Goal: Task Accomplishment & Management: Use online tool/utility

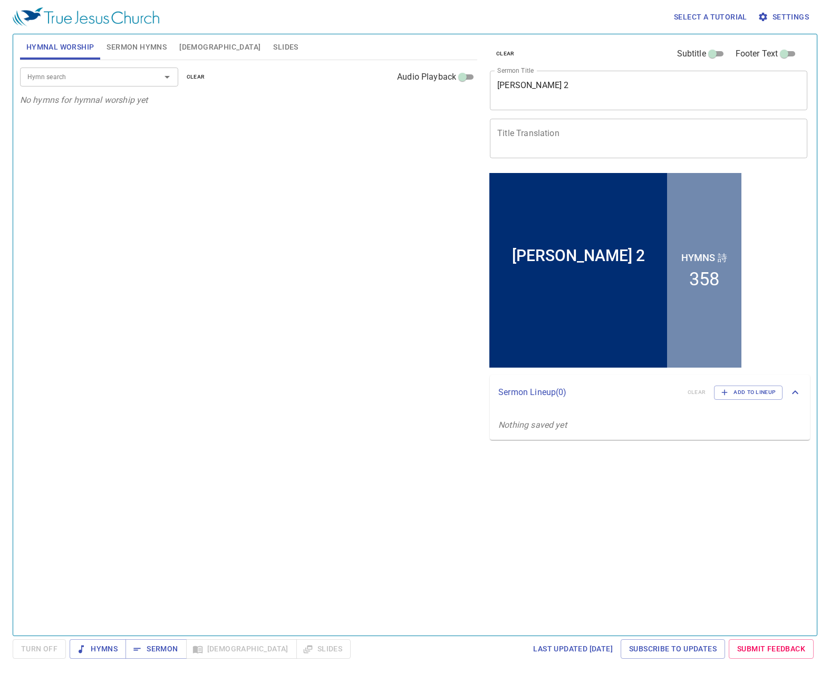
click at [517, 53] on button "clear" at bounding box center [505, 53] width 31 height 13
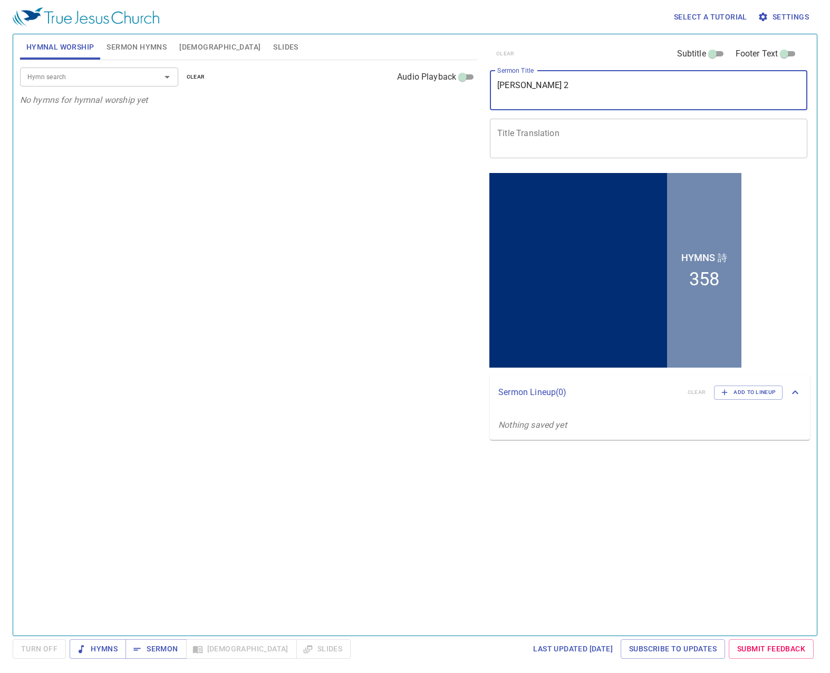
click at [521, 90] on textarea "Amos 2" at bounding box center [648, 90] width 303 height 20
paste textarea "The Training of Elijah 以利亞的訓練"
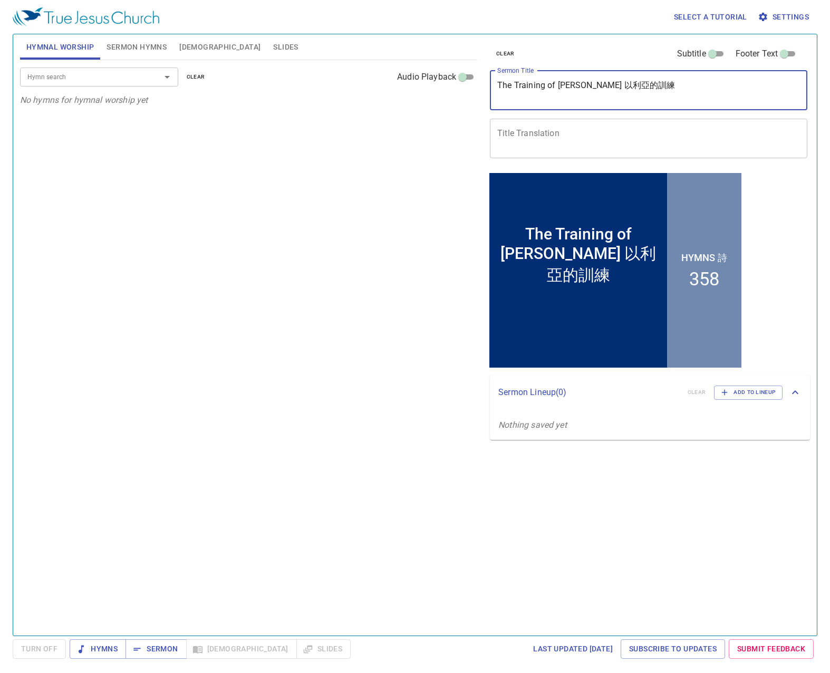
drag, startPoint x: 653, startPoint y: 90, endPoint x: 580, endPoint y: 93, distance: 72.8
click at [580, 93] on textarea "The Training of Elijah 以利亞的訓練" at bounding box center [648, 90] width 303 height 20
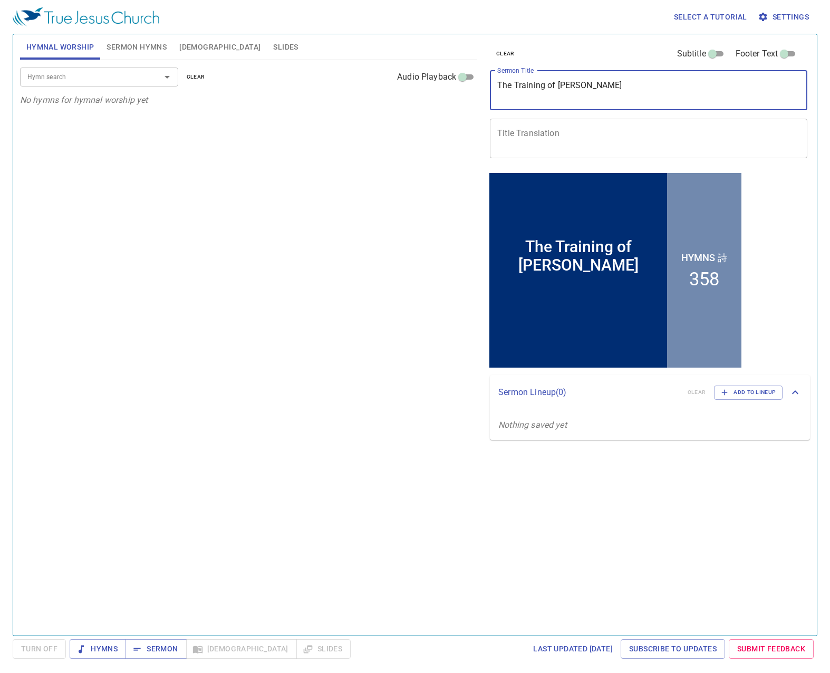
type textarea "The Training of [PERSON_NAME]"
click at [568, 123] on div "x Title Translation" at bounding box center [648, 139] width 317 height 40
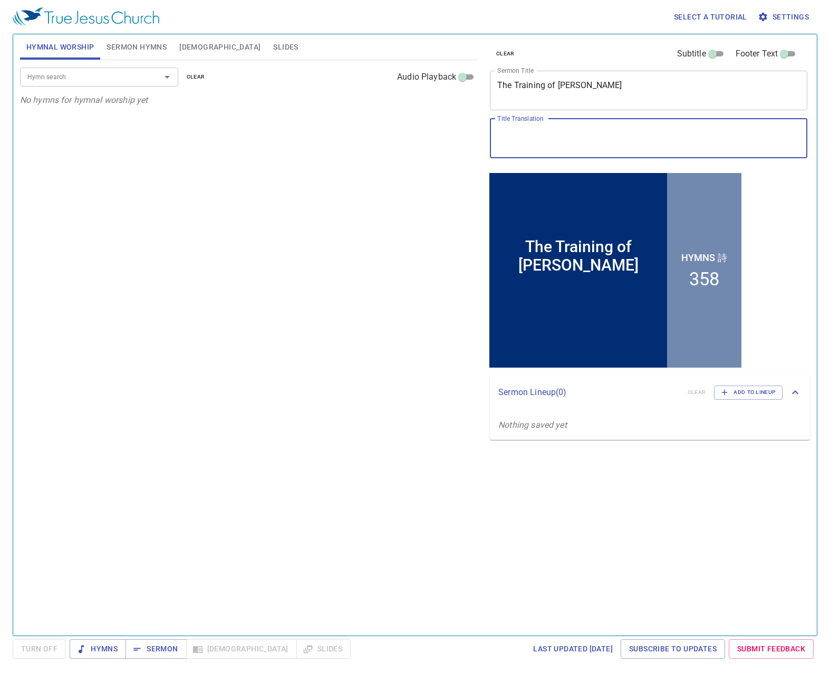
paste textarea "以利亞的訓練"
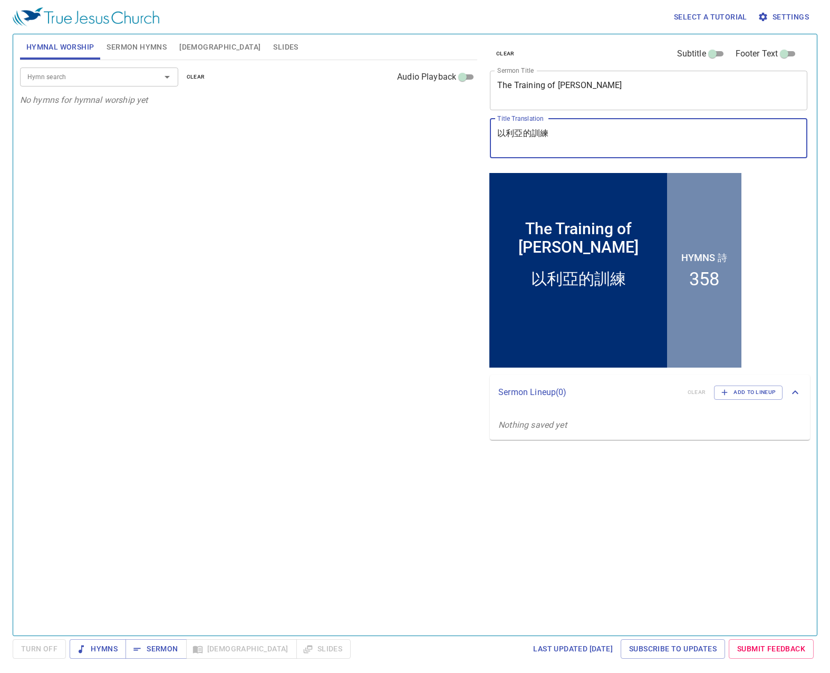
type textarea "以利亞的訓練"
click at [132, 77] on input "Hymn search" at bounding box center [83, 77] width 121 height 12
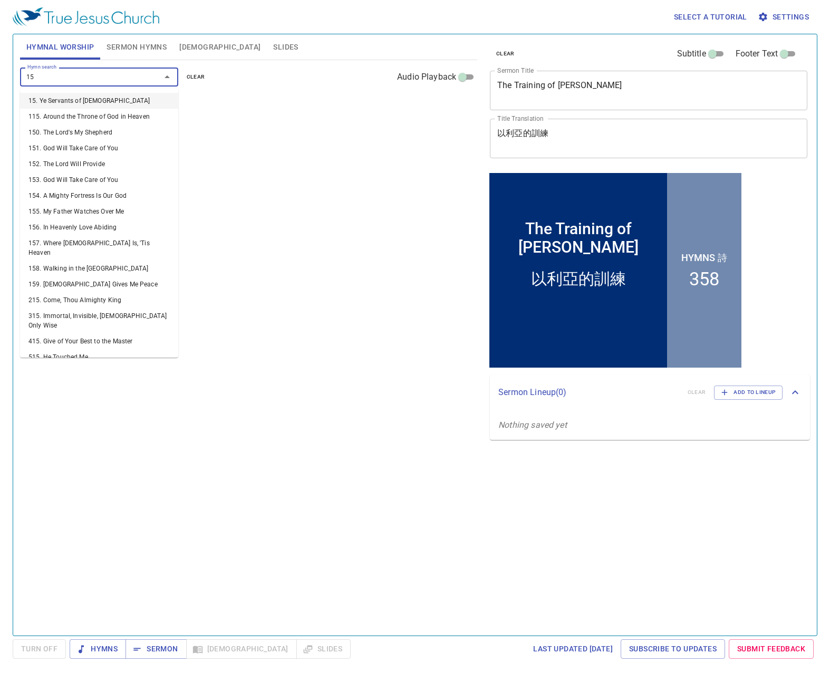
type input "152"
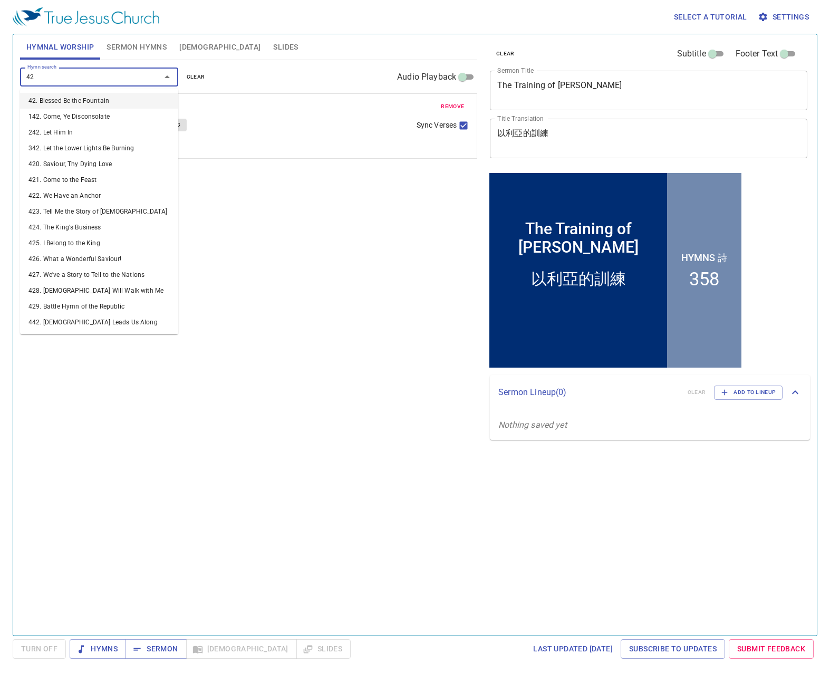
type input "424"
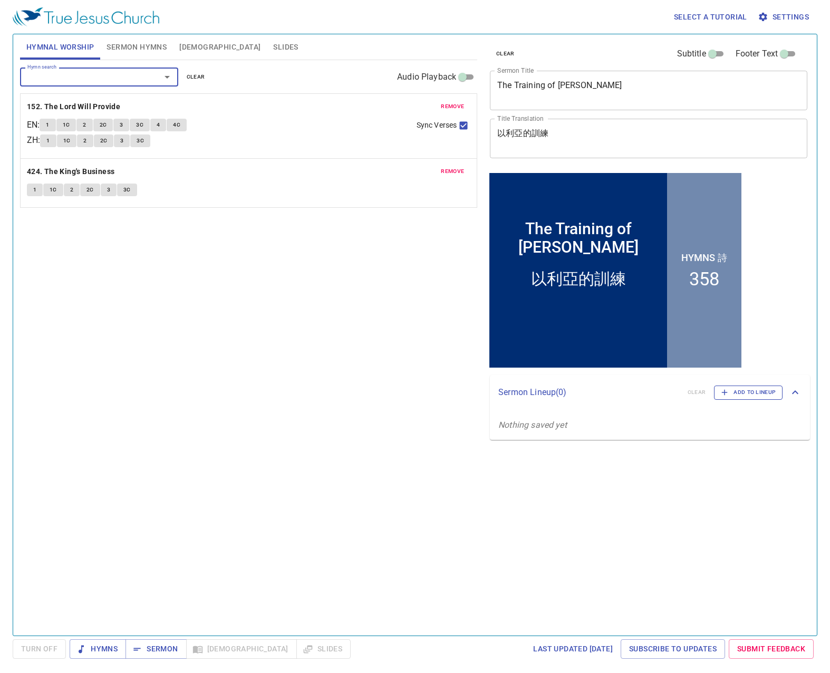
click at [746, 390] on span "Add to Lineup" at bounding box center [748, 391] width 55 height 9
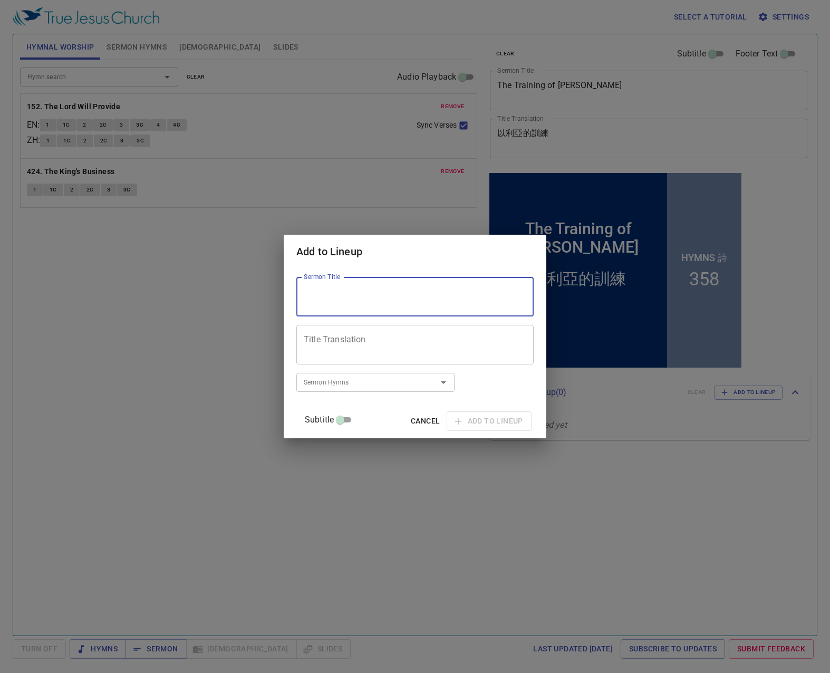
click at [398, 290] on textarea "Sermon Title" at bounding box center [415, 297] width 222 height 20
paste textarea "Prayer Session Topic PM: The Struggle of Elijah 以利亞的鬥爭"
drag, startPoint x: 421, startPoint y: 305, endPoint x: 498, endPoint y: 290, distance: 78.4
click at [498, 290] on textarea "Prayer Session Topic PM: The Struggle of Elijah 以利亞的鬥爭" at bounding box center [415, 297] width 222 height 20
type textarea "Prayer Session Topic PM: The Struggle of Elijah"
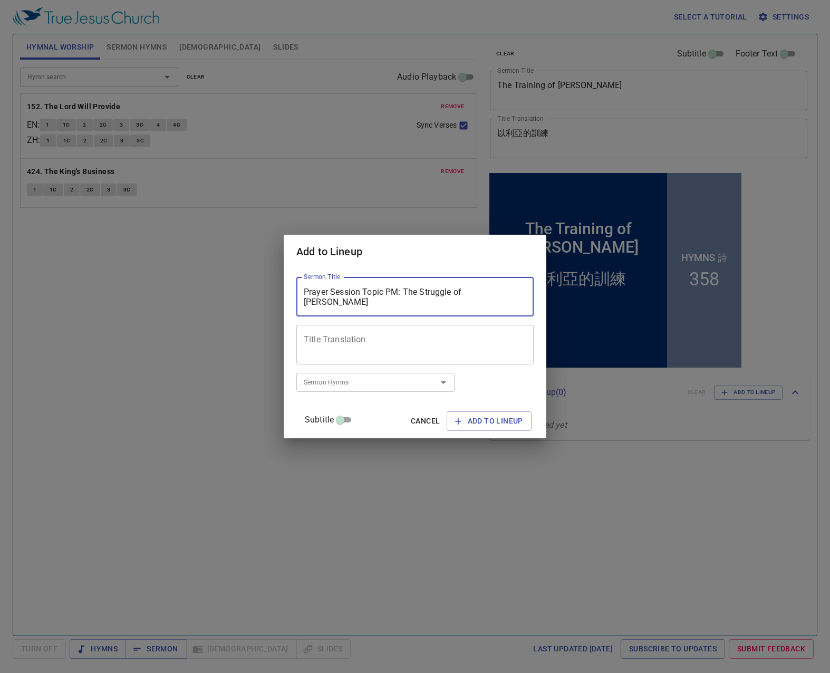
click at [375, 339] on textarea "Title Translation" at bounding box center [415, 345] width 222 height 20
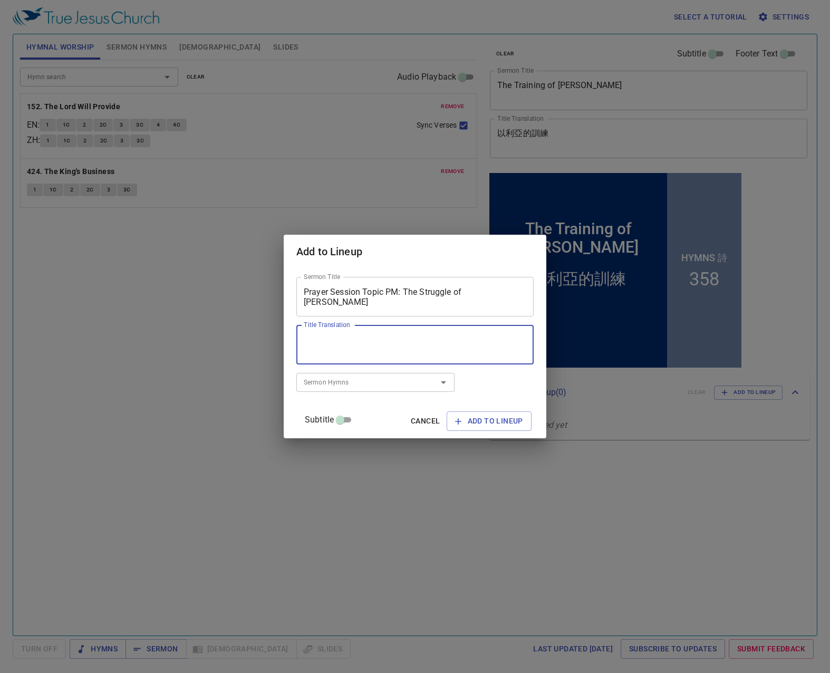
paste textarea "以利亞的鬥爭"
click at [434, 386] on div at bounding box center [435, 382] width 27 height 15
type textarea "以利亞的鬥爭"
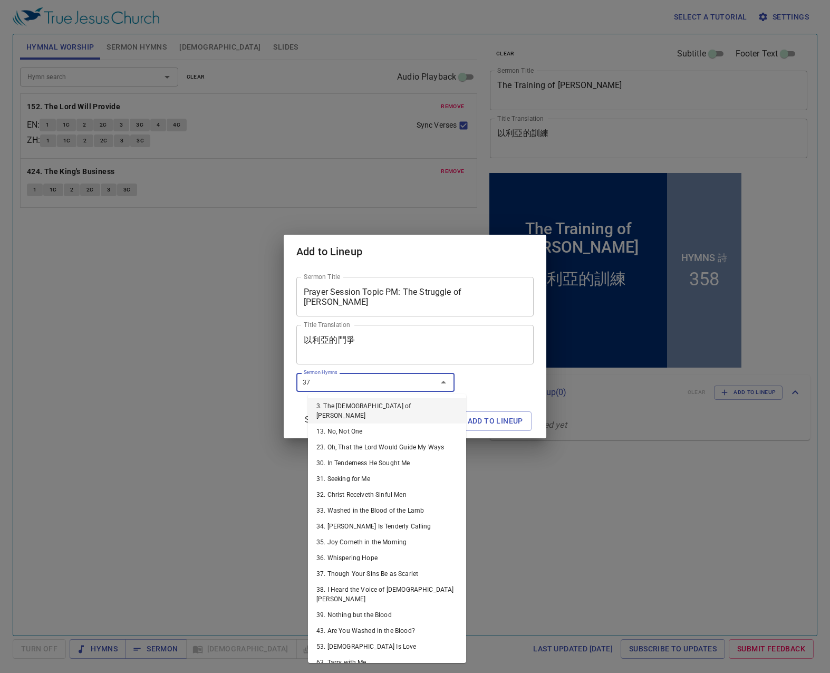
type input "378"
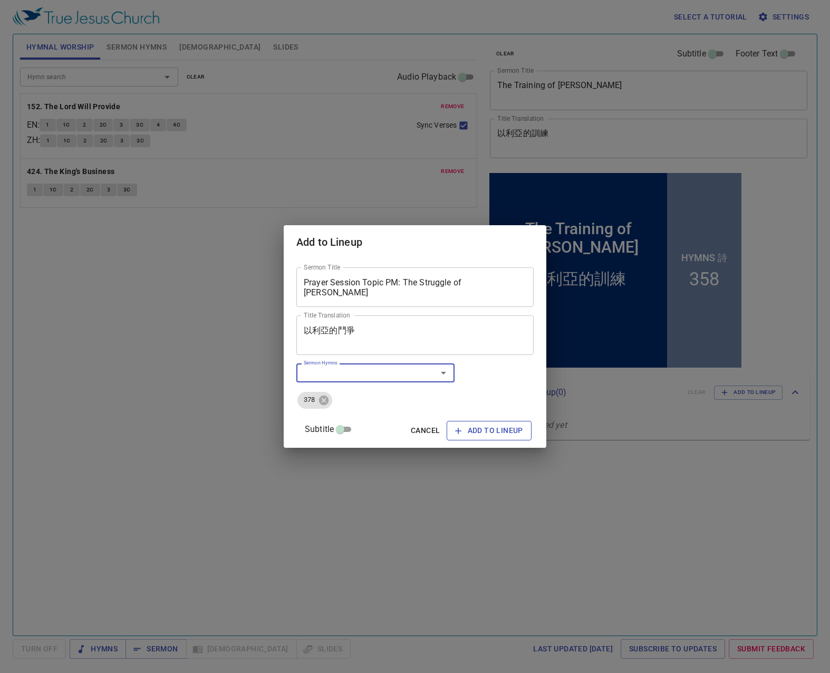
click at [488, 437] on button "Add to Lineup" at bounding box center [489, 431] width 85 height 20
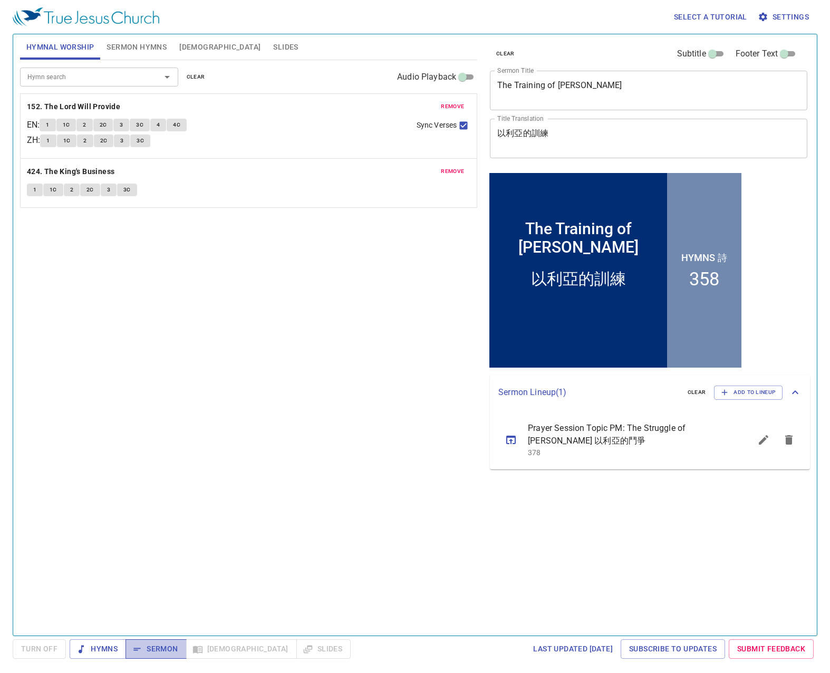
click at [176, 620] on span "Sermon" at bounding box center [156, 648] width 44 height 13
click at [273, 53] on span "Slides" at bounding box center [285, 47] width 25 height 13
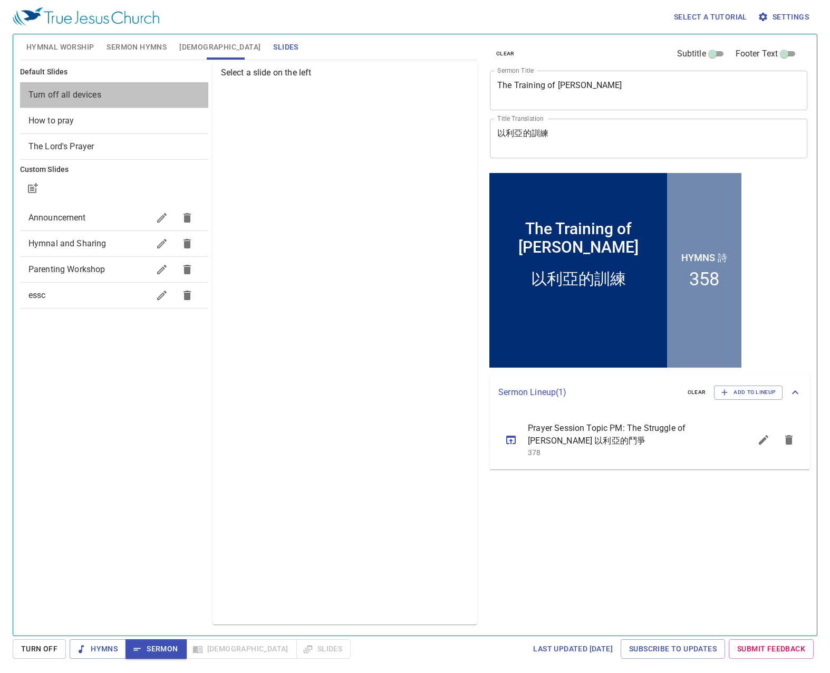
click at [88, 98] on span "Turn off all devices" at bounding box center [64, 95] width 73 height 10
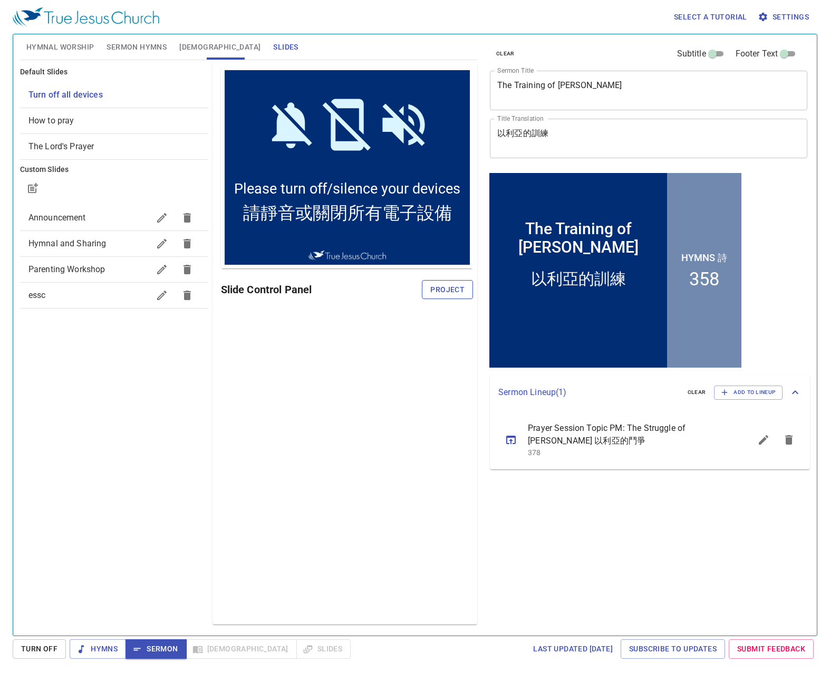
click at [447, 285] on span "Project" at bounding box center [447, 289] width 34 height 13
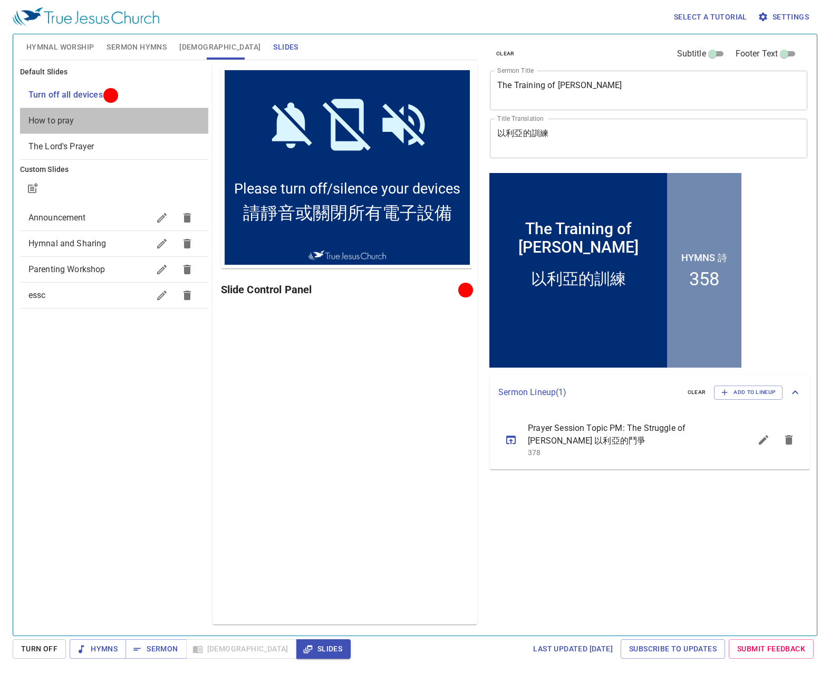
click at [61, 121] on span "How to pray" at bounding box center [51, 120] width 46 height 10
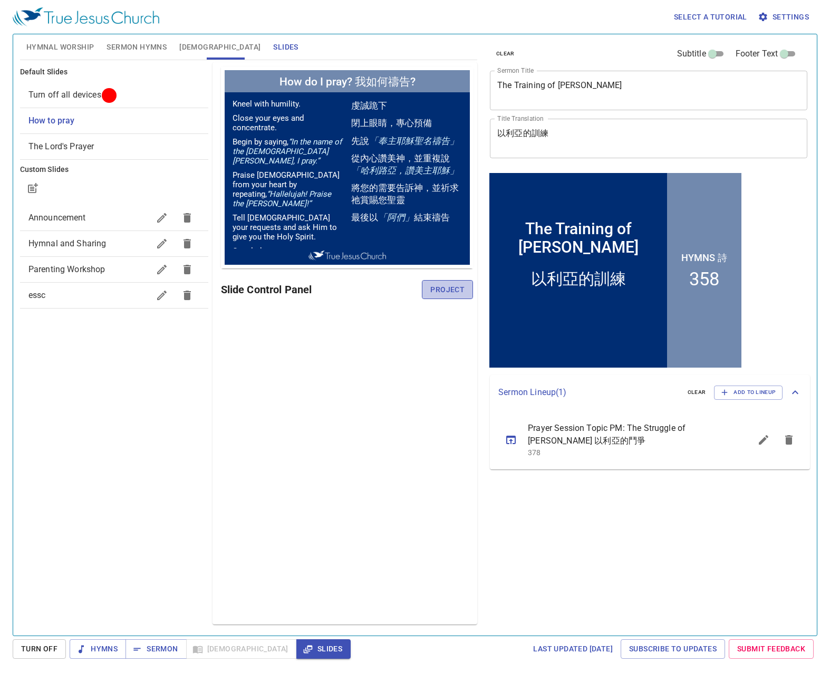
click at [450, 284] on span "Project" at bounding box center [447, 289] width 34 height 13
click at [83, 43] on span "Hymnal Worship" at bounding box center [60, 47] width 68 height 13
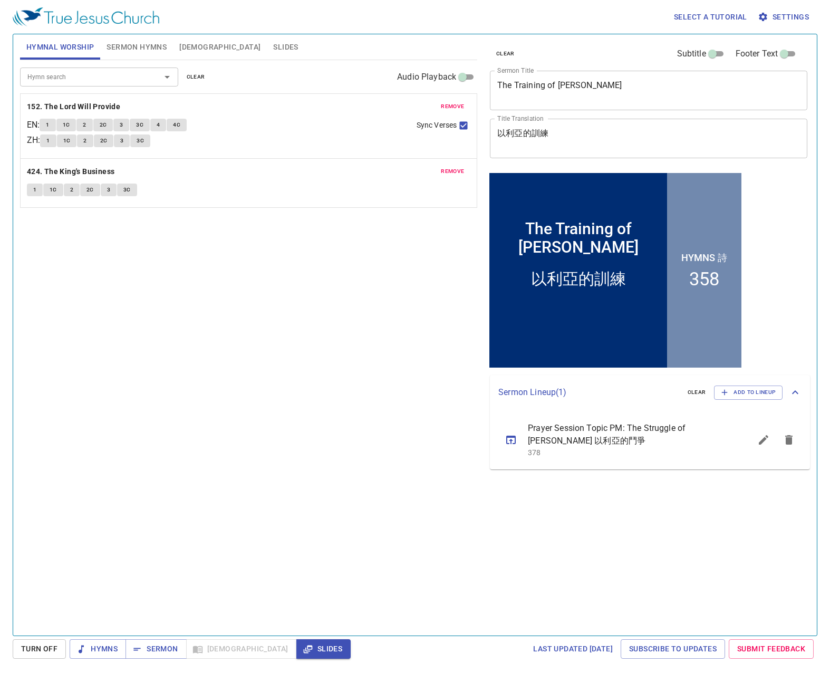
click at [119, 46] on span "Sermon Hymns" at bounding box center [136, 47] width 60 height 13
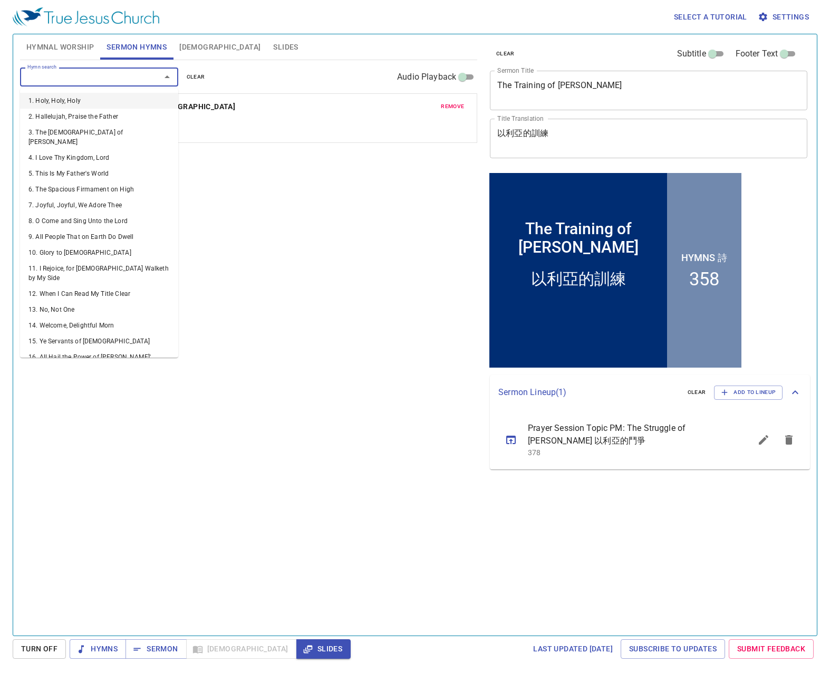
click at [101, 73] on input "Hymn search" at bounding box center [83, 77] width 121 height 12
click at [201, 73] on span "clear" at bounding box center [196, 76] width 18 height 9
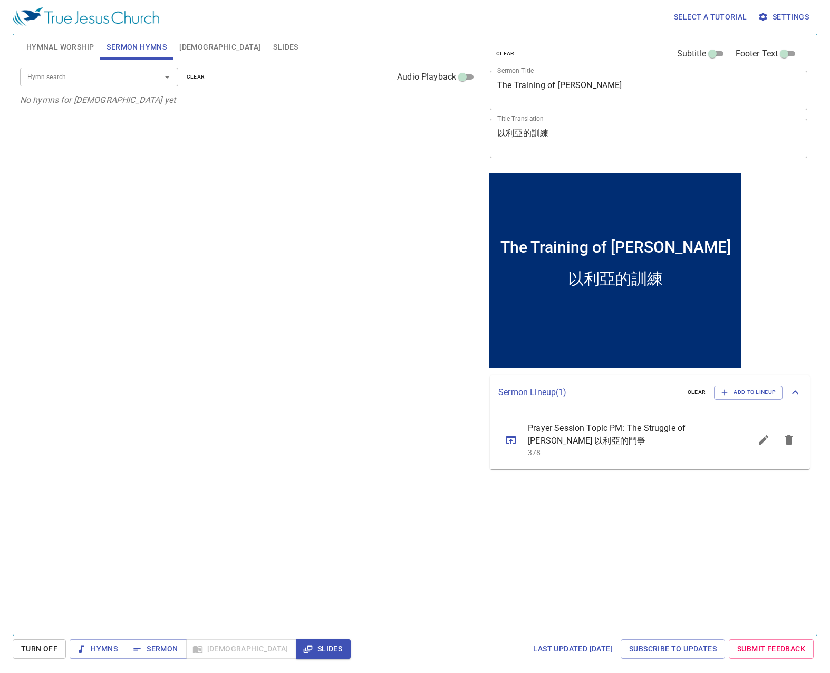
click at [98, 76] on input "Hymn search" at bounding box center [83, 77] width 121 height 12
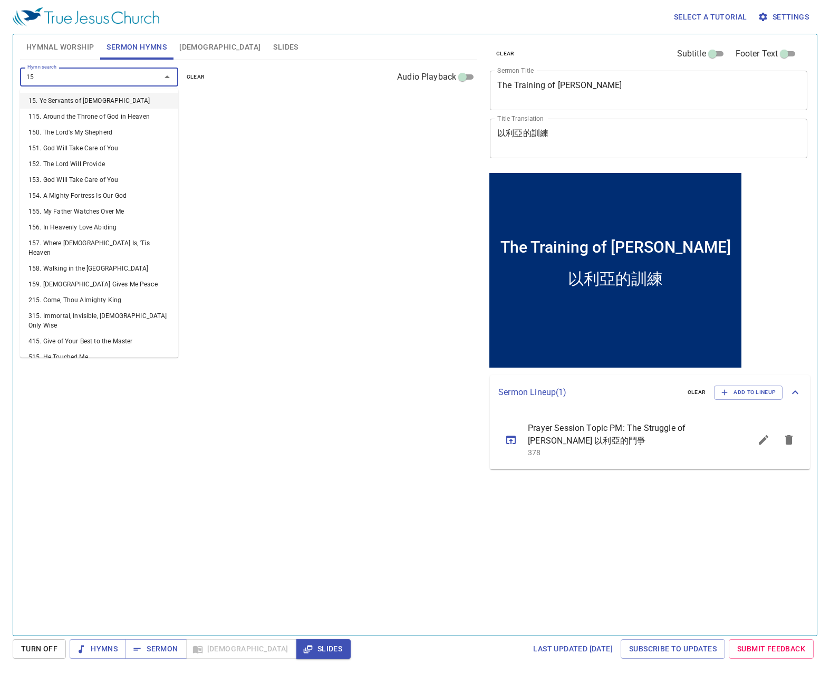
type input "152"
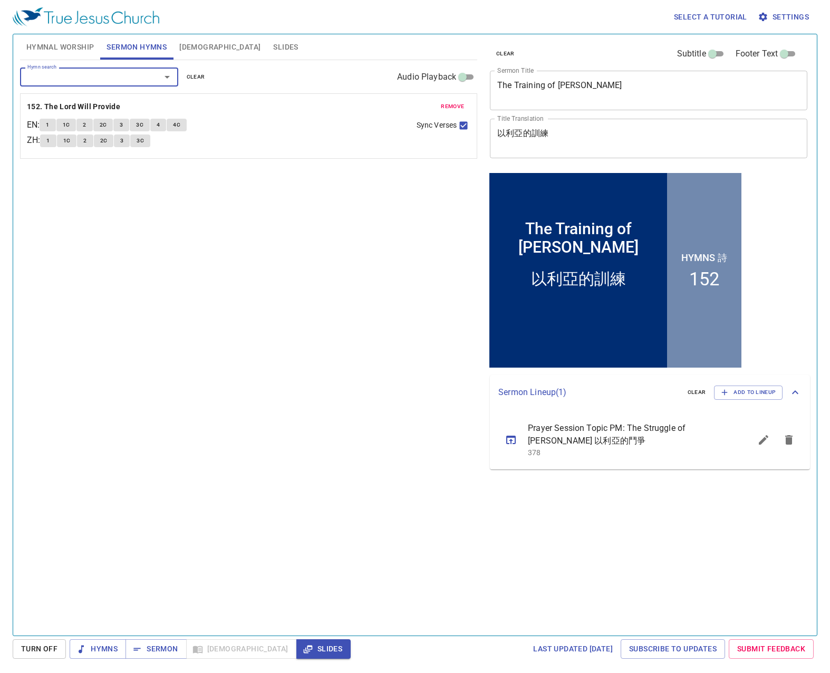
click at [47, 41] on span "Hymnal Worship" at bounding box center [60, 47] width 68 height 13
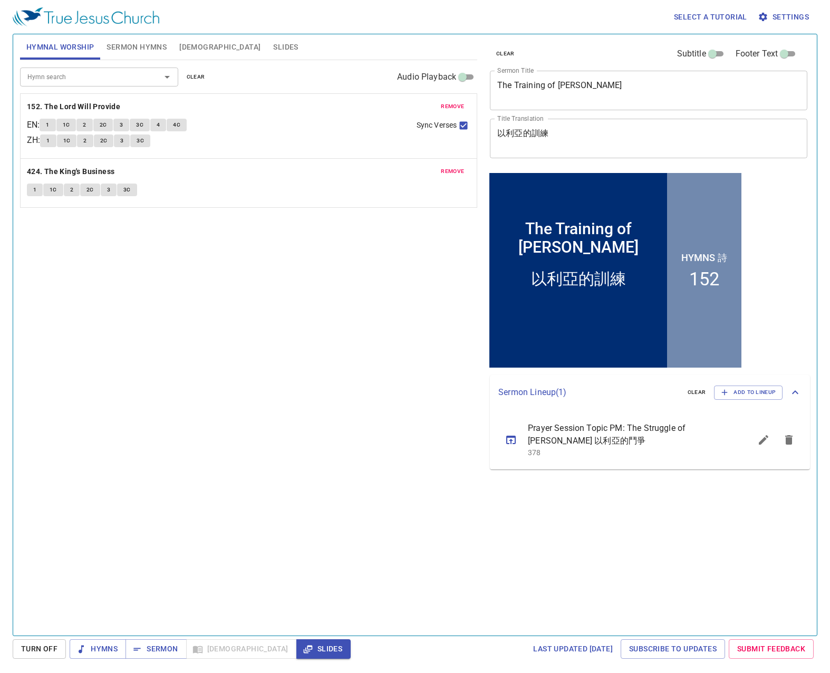
click at [132, 44] on span "Sermon Hymns" at bounding box center [136, 47] width 60 height 13
click at [84, 75] on input "Hymn search" at bounding box center [83, 77] width 121 height 12
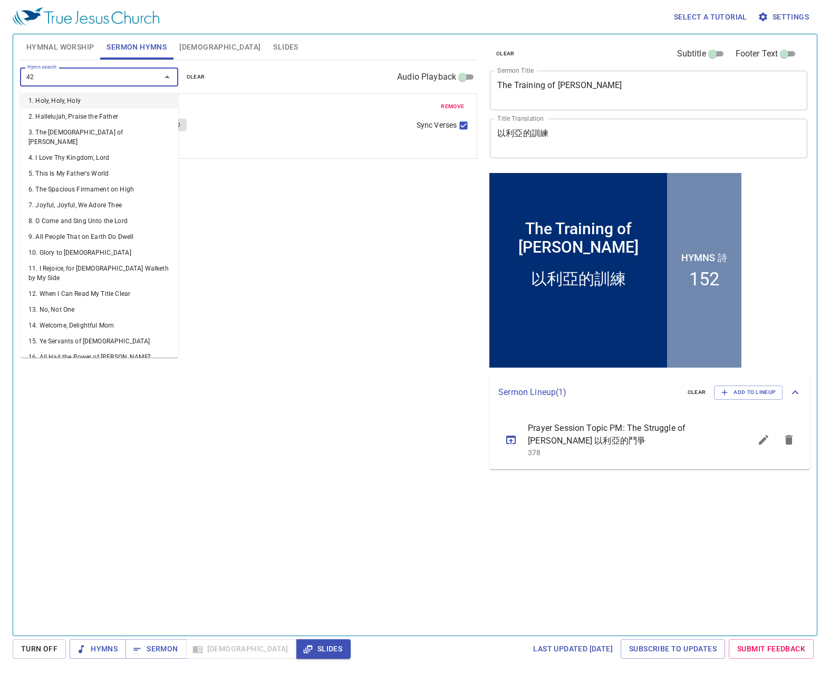
type input "424"
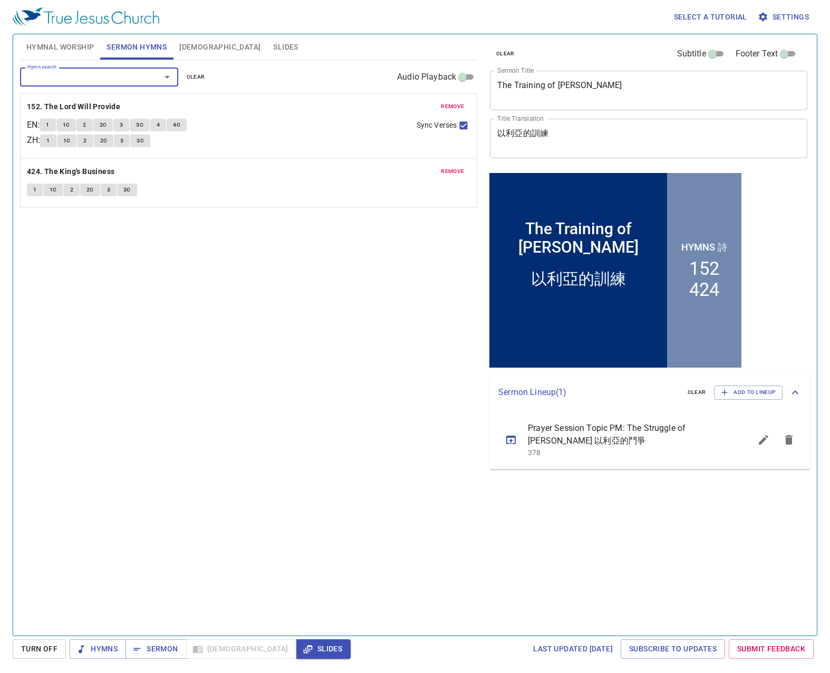
click at [71, 45] on span "Hymnal Worship" at bounding box center [60, 47] width 68 height 13
click at [195, 75] on span "clear" at bounding box center [196, 76] width 18 height 9
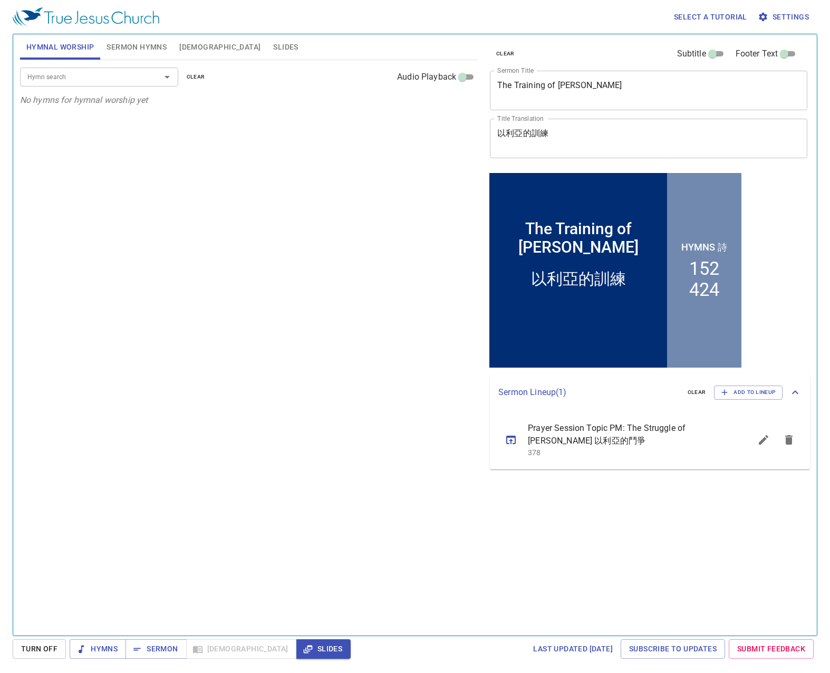
click at [112, 75] on input "Hymn search" at bounding box center [83, 77] width 121 height 12
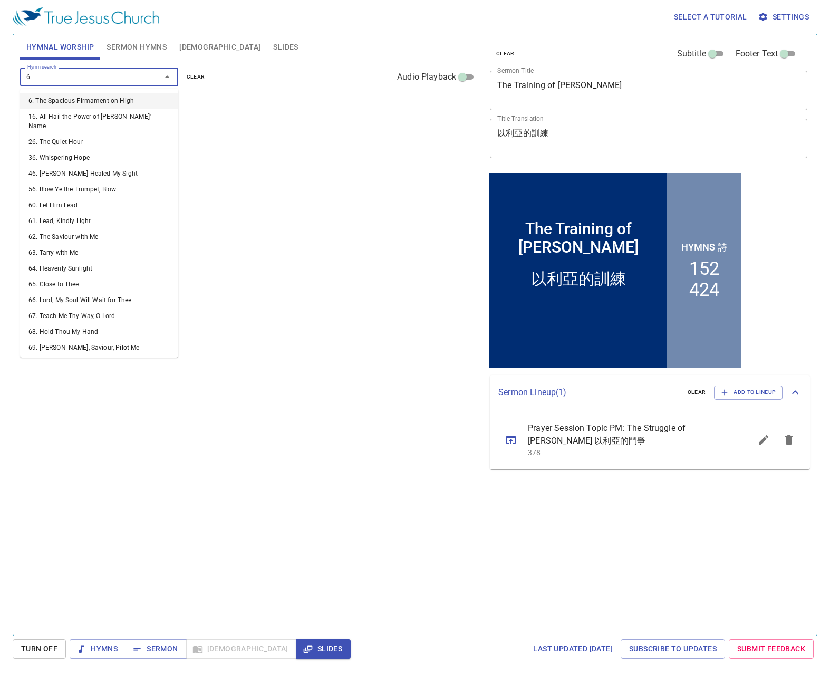
type input "67"
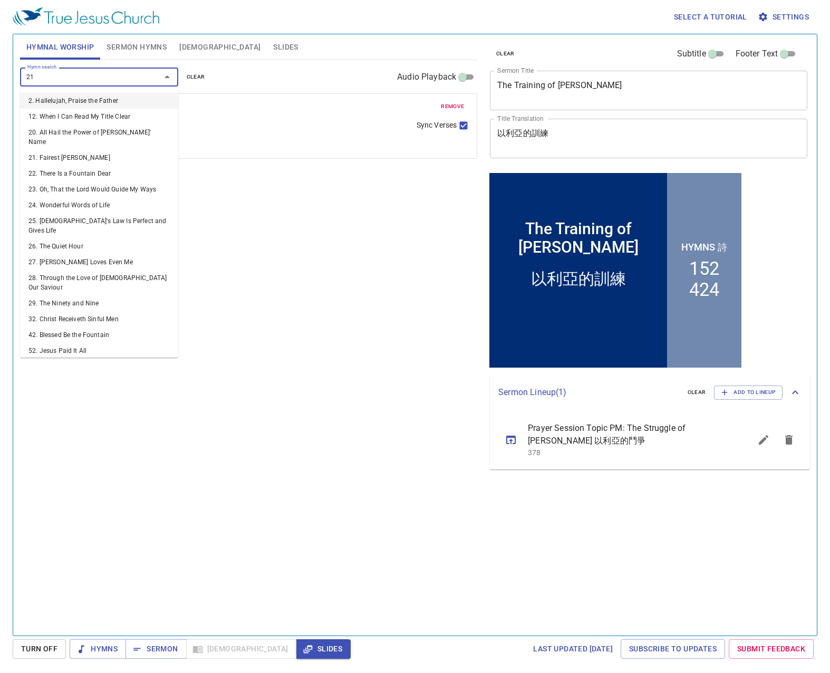
type input "211"
type input "287"
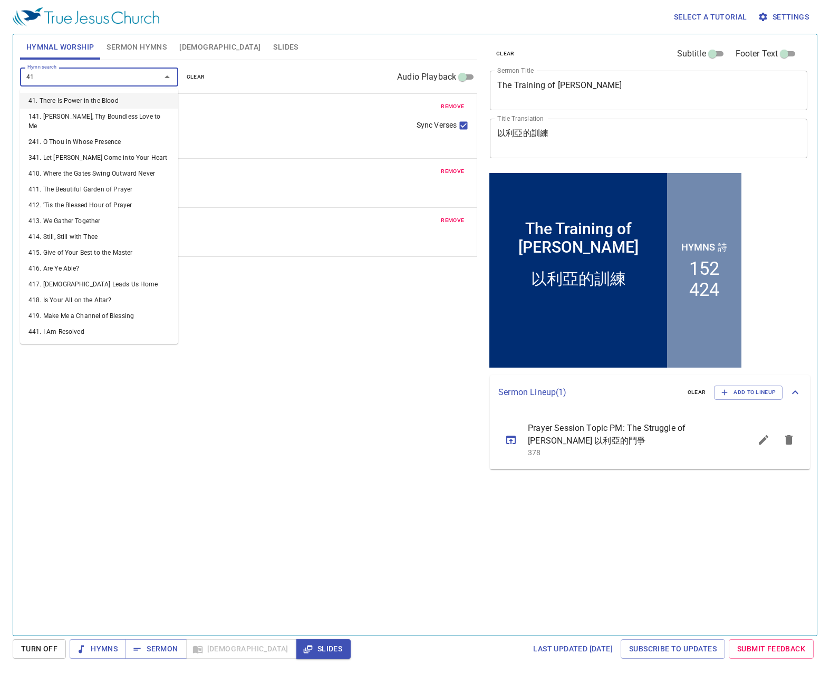
type input "415"
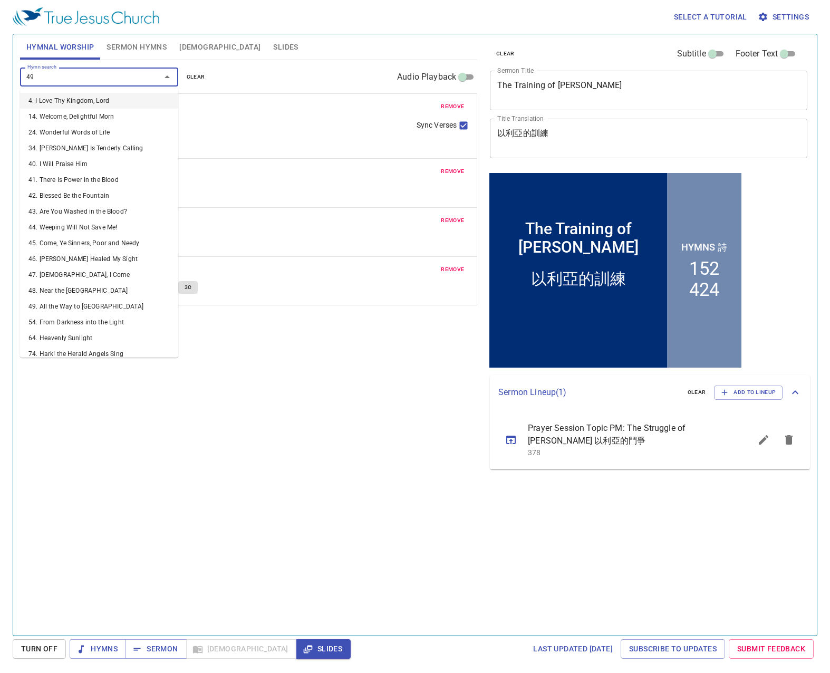
type input "497"
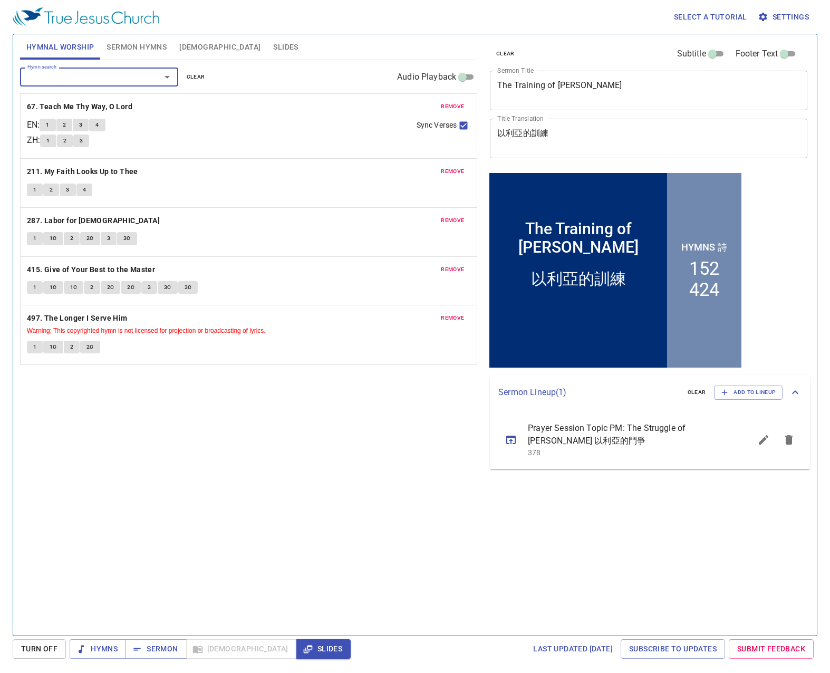
click at [143, 57] on button "Sermon Hymns" at bounding box center [136, 46] width 73 height 25
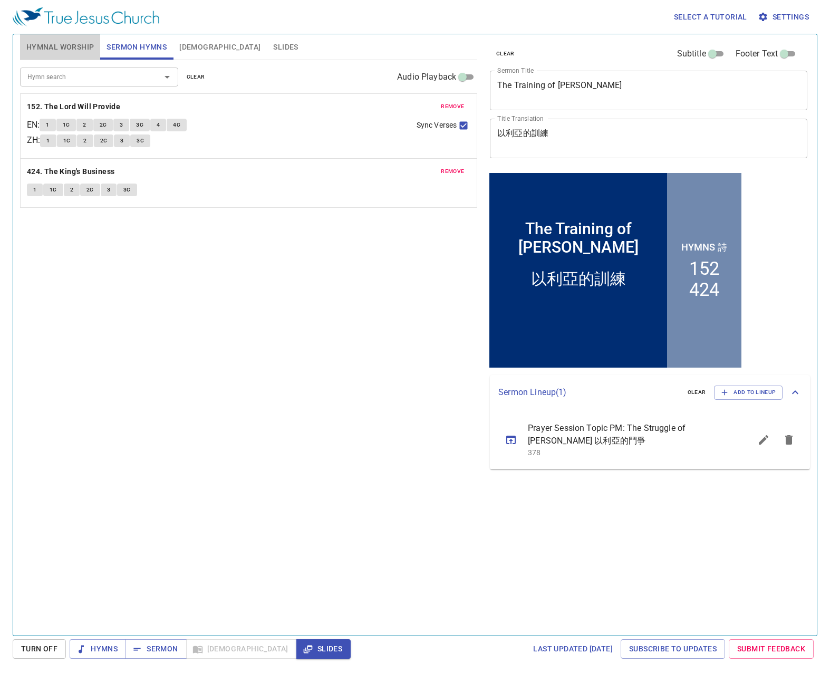
click at [73, 44] on span "Hymnal Worship" at bounding box center [60, 47] width 68 height 13
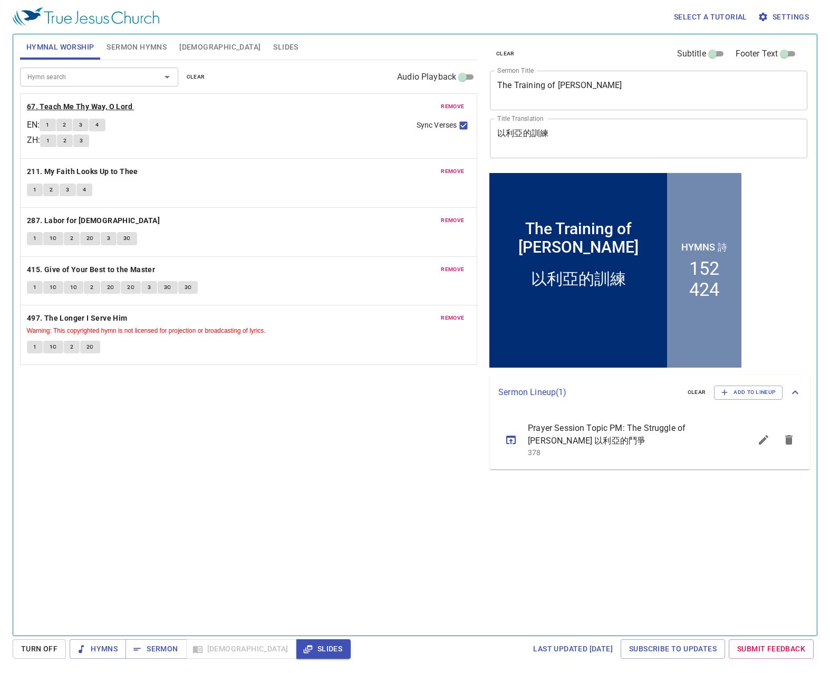
click at [87, 110] on b "67. Teach Me Thy Way, O Lord" at bounding box center [79, 106] width 105 height 13
click at [49, 123] on span "1" at bounding box center [47, 124] width 3 height 9
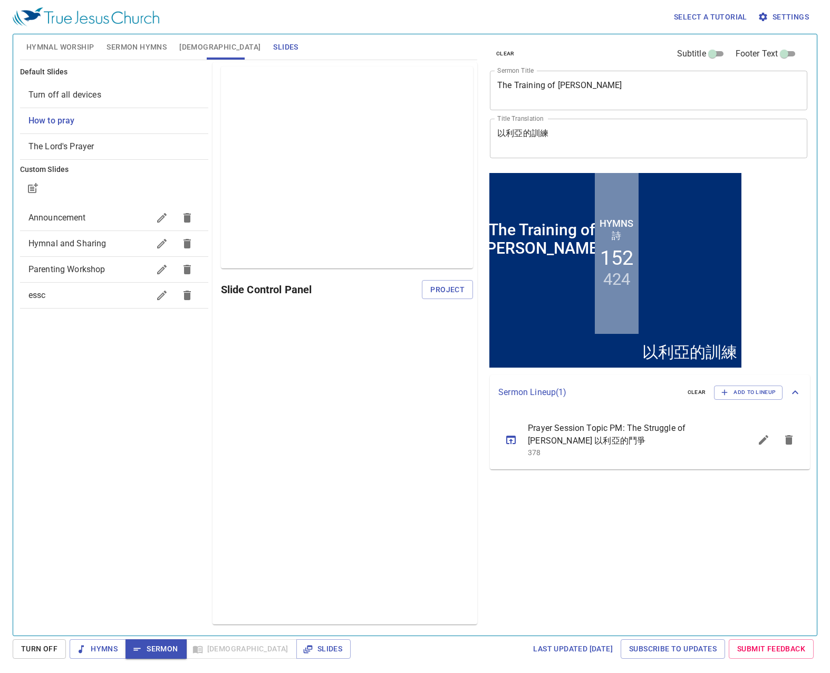
click at [146, 52] on span "Sermon Hymns" at bounding box center [136, 47] width 60 height 13
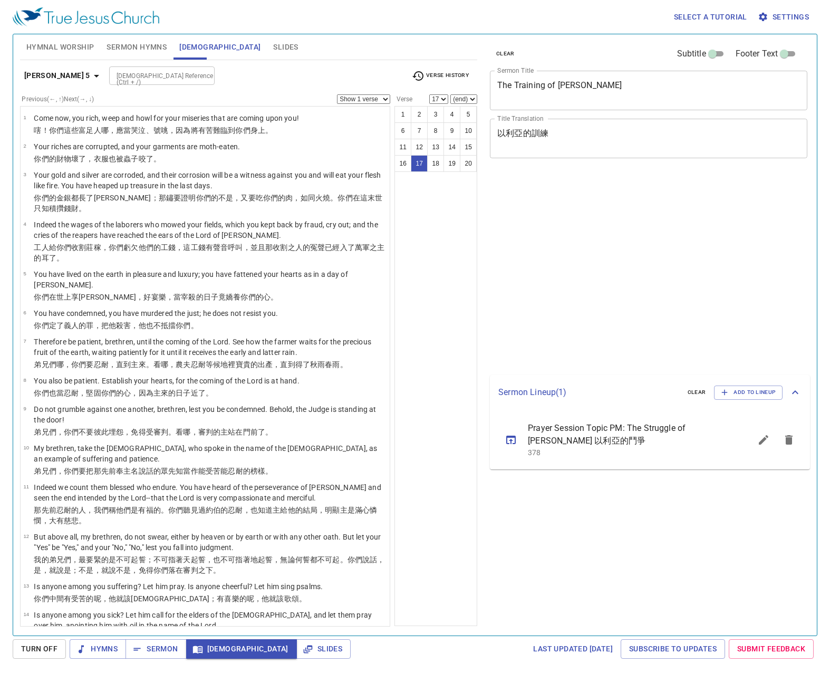
select select "17"
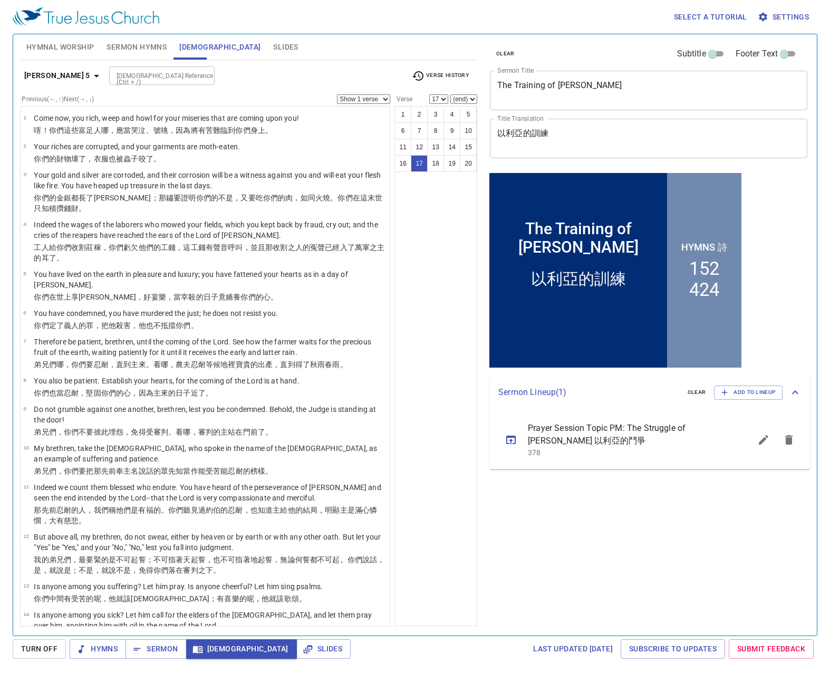
scroll to position [238, 0]
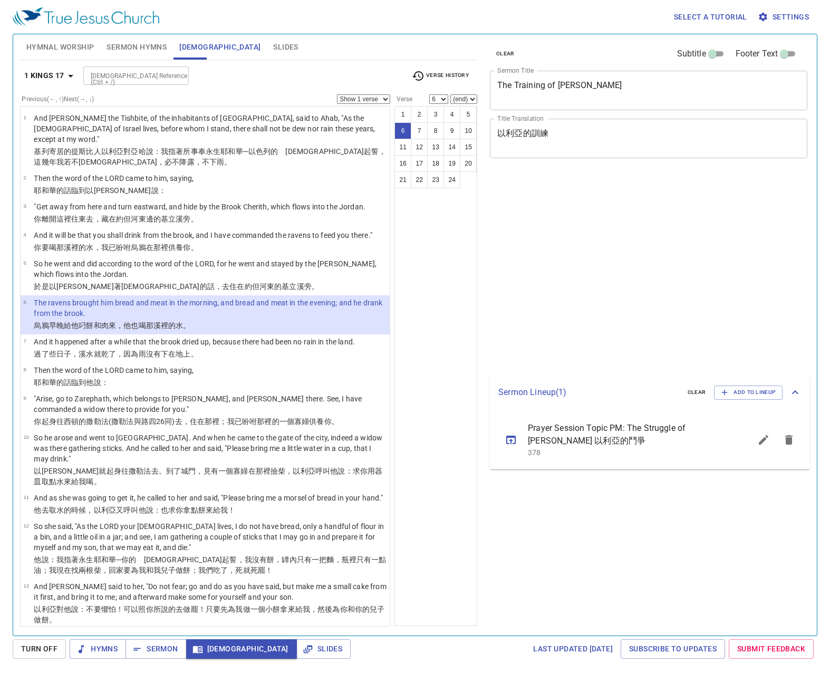
select select "6"
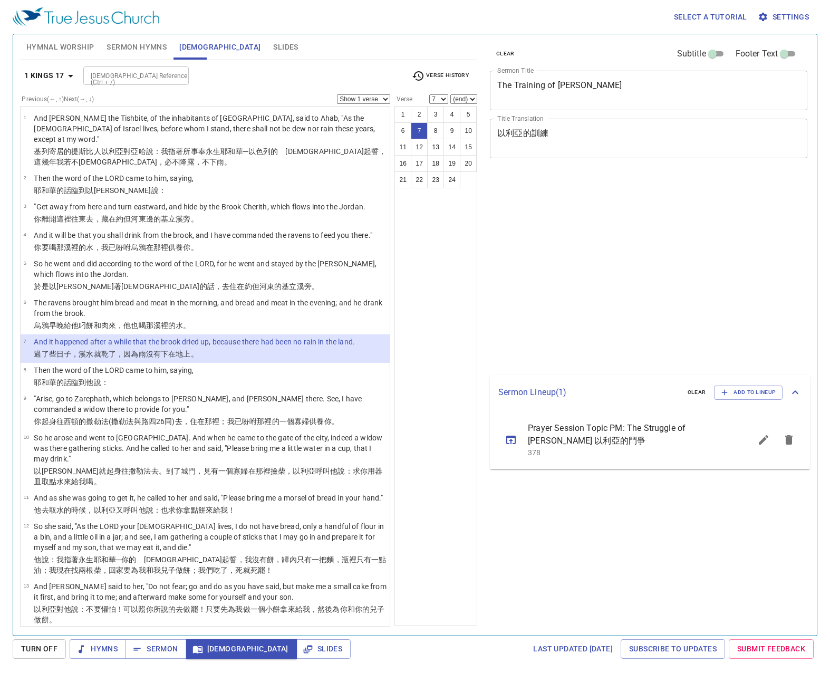
select select "7"
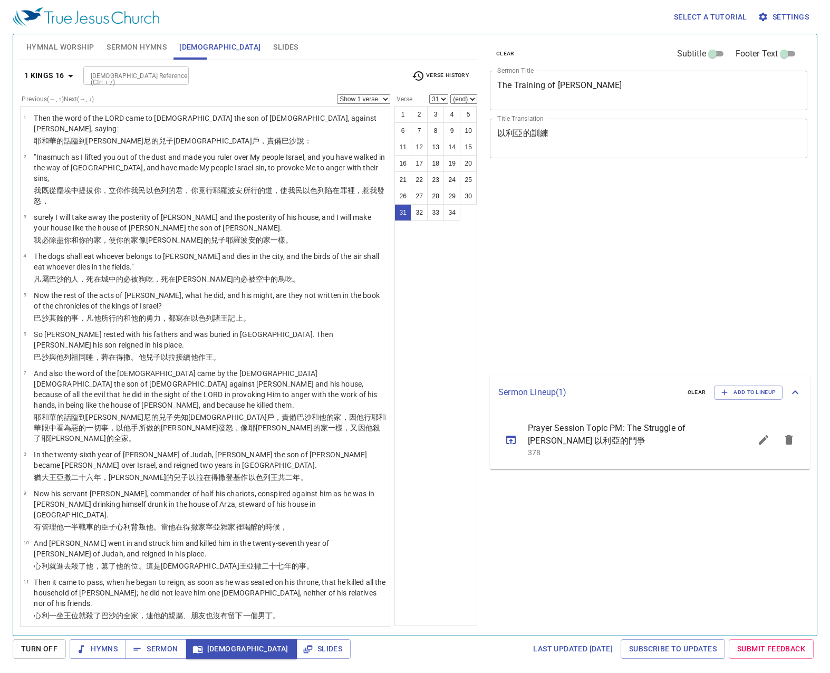
select select "31"
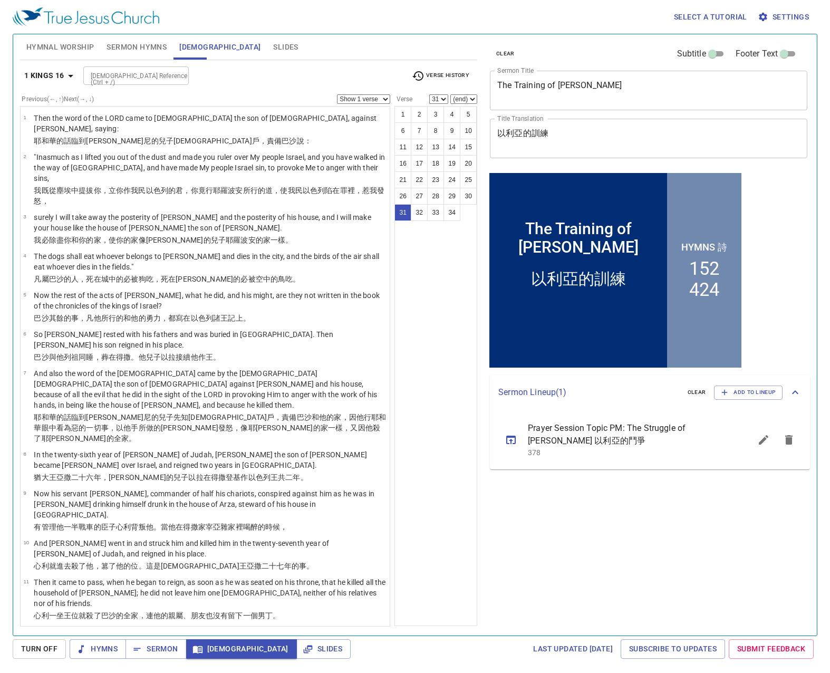
scroll to position [877, 0]
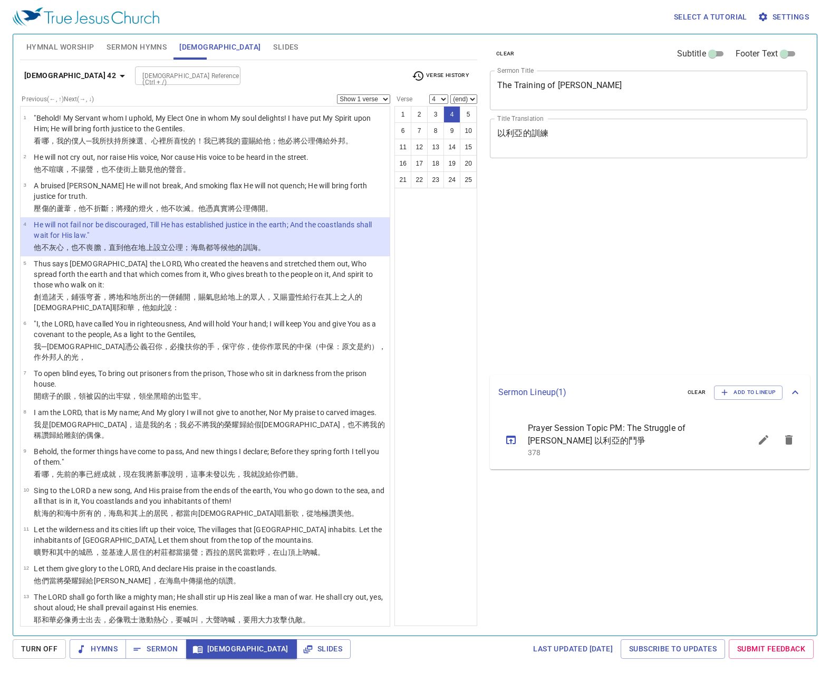
select select "4"
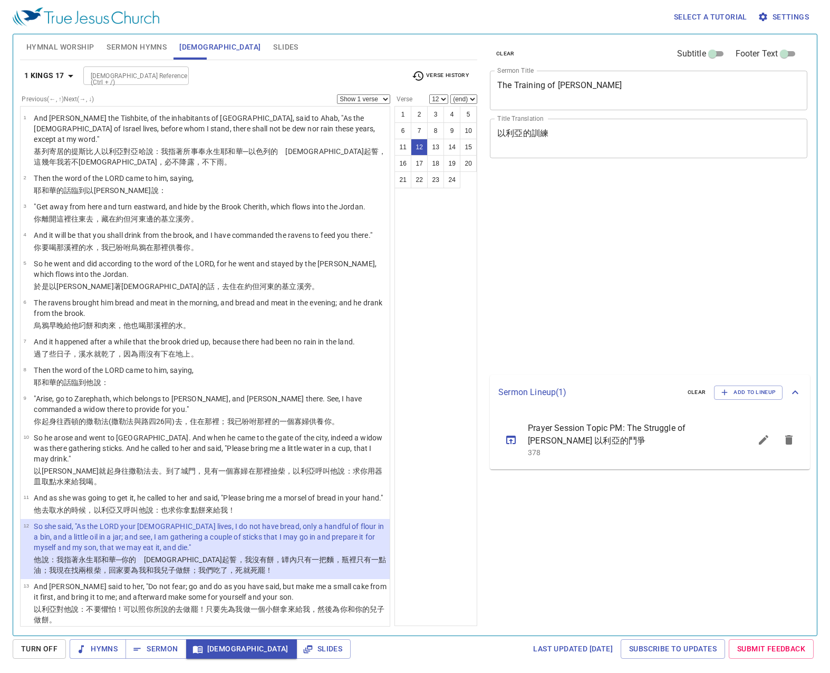
select select "12"
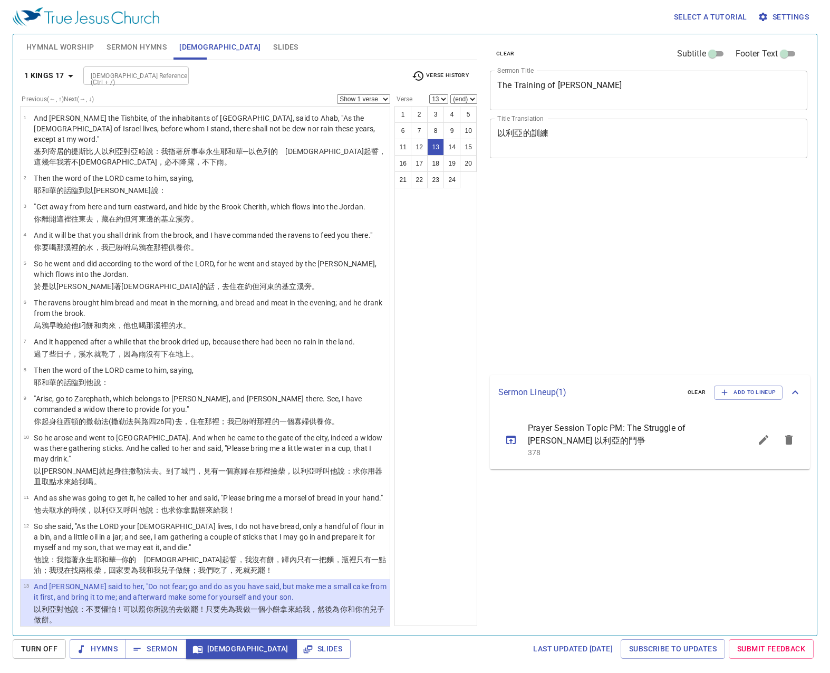
select select "13"
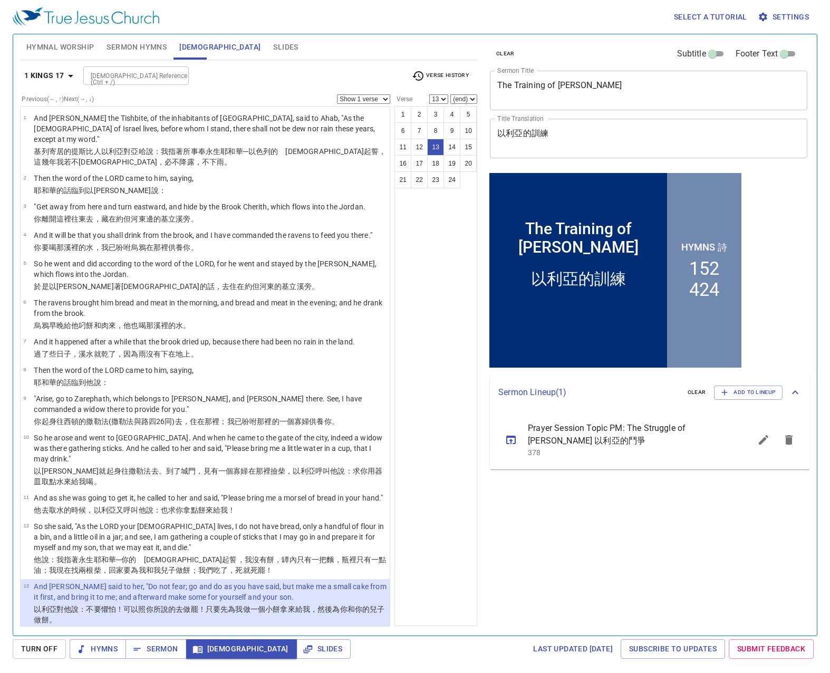
scroll to position [211, 0]
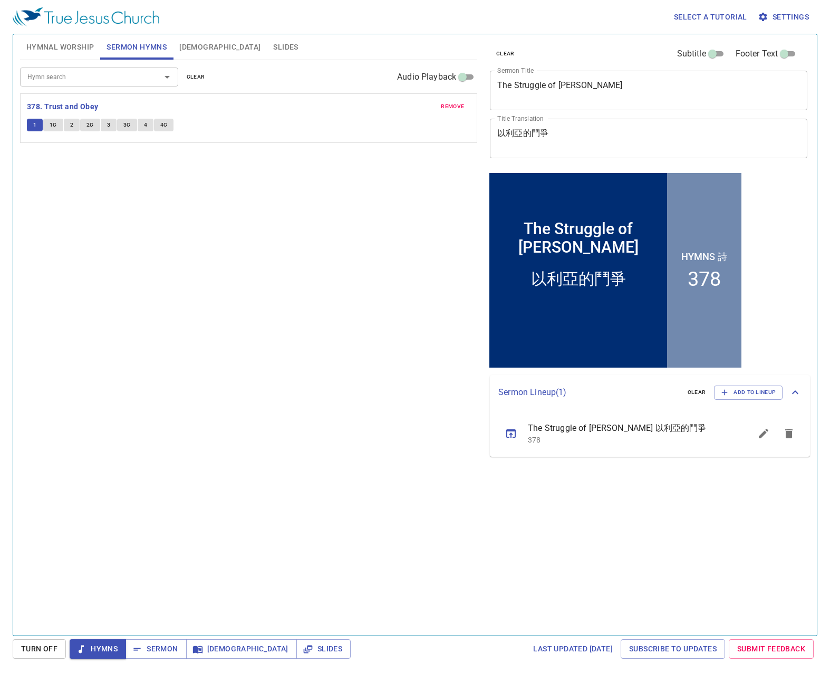
click at [55, 128] on span "1C" at bounding box center [53, 124] width 7 height 9
click at [64, 122] on button "2" at bounding box center [72, 125] width 16 height 13
click at [49, 125] on button "1C" at bounding box center [53, 125] width 20 height 13
click at [53, 122] on span "1C" at bounding box center [53, 124] width 7 height 9
click at [53, 125] on span "1C" at bounding box center [53, 124] width 7 height 9
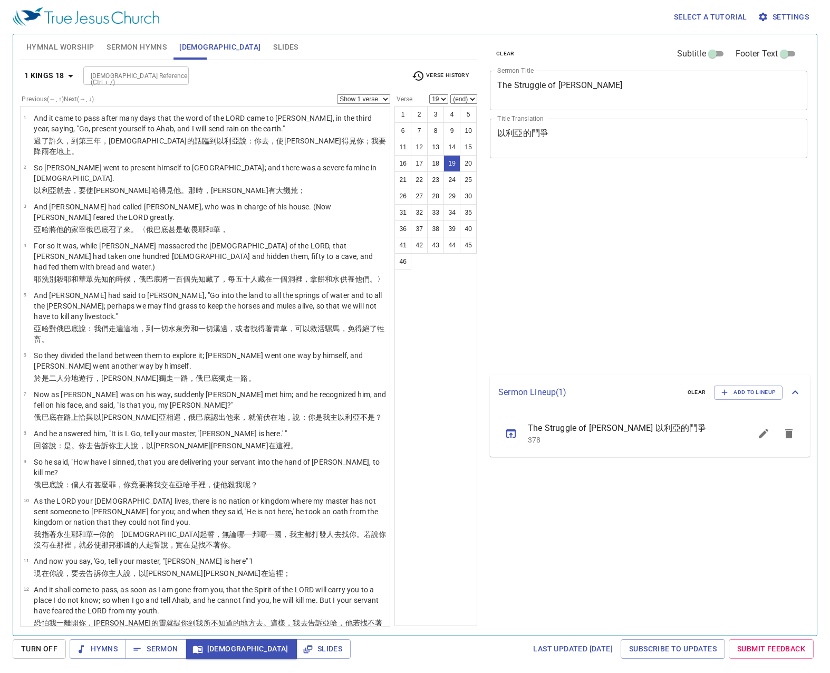
select select "19"
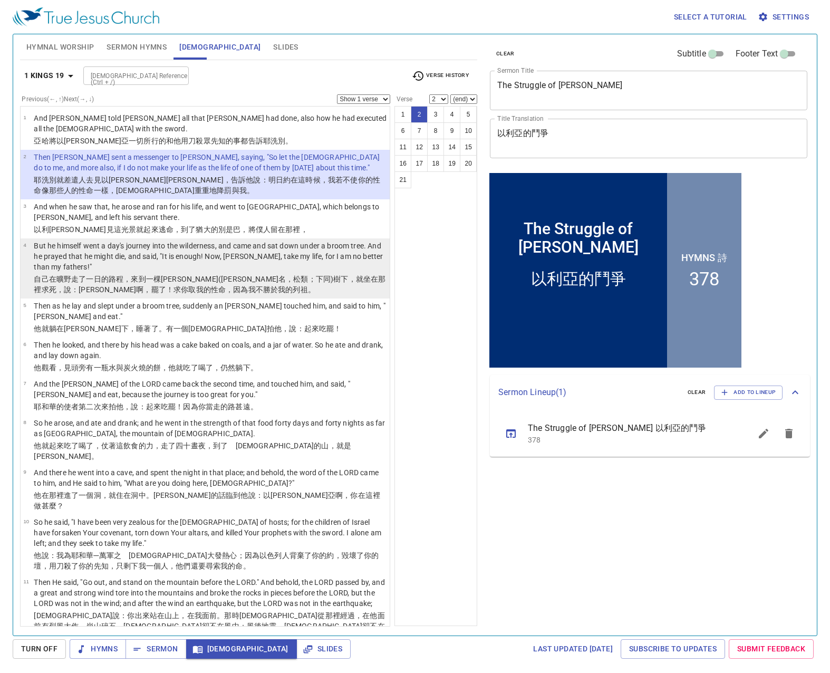
click at [227, 275] on wh7574 "(小樹名，松類；下同)樹下，就坐 在那裡求 死 ，說 ：耶和華 啊，罷了 ！求你取 我的性命 ，因為我不勝於 我的列祖 。" at bounding box center [210, 284] width 352 height 19
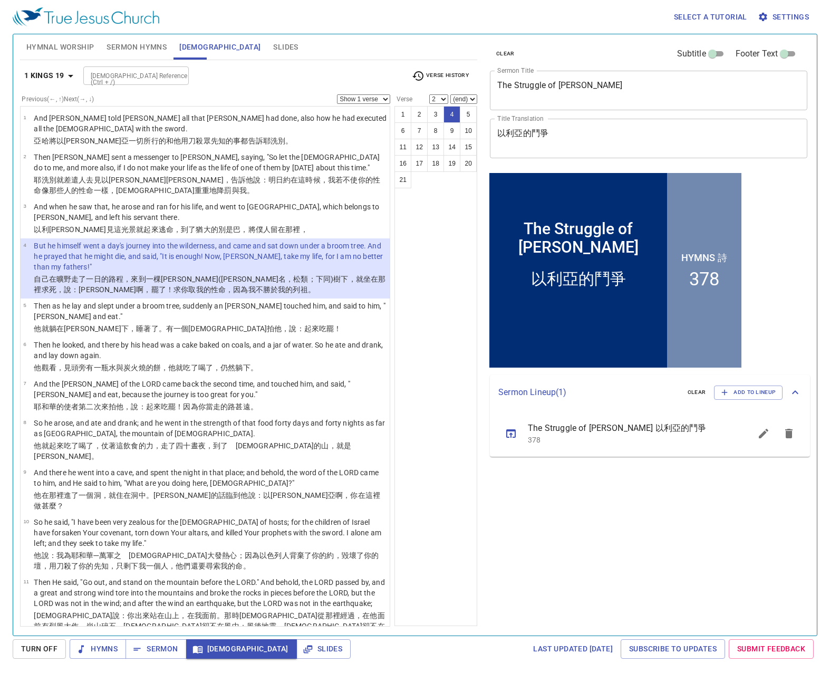
click at [239, 266] on p "But he himself went a day's journey into the wilderness, and came and sat down …" at bounding box center [210, 256] width 353 height 32
select select "4"
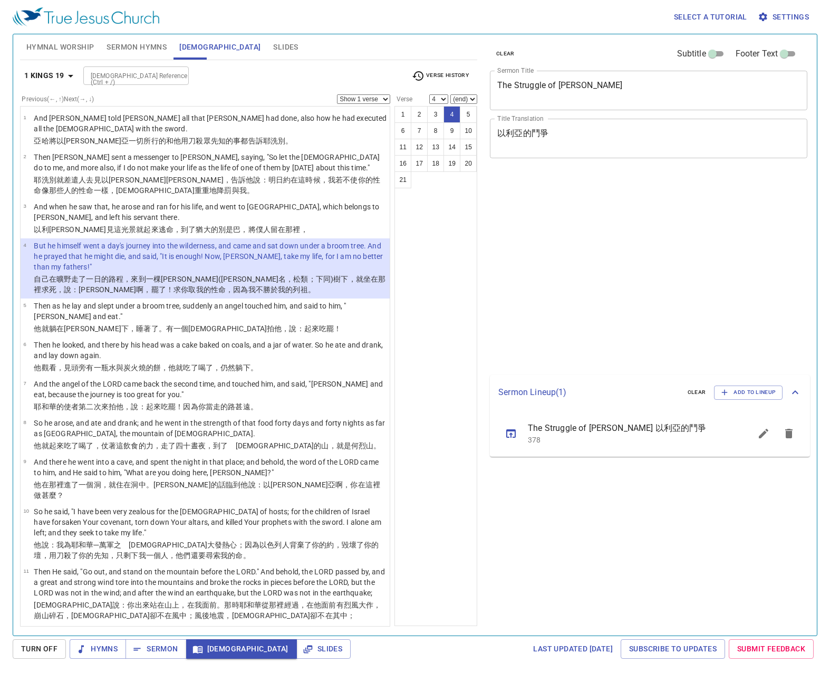
select select "4"
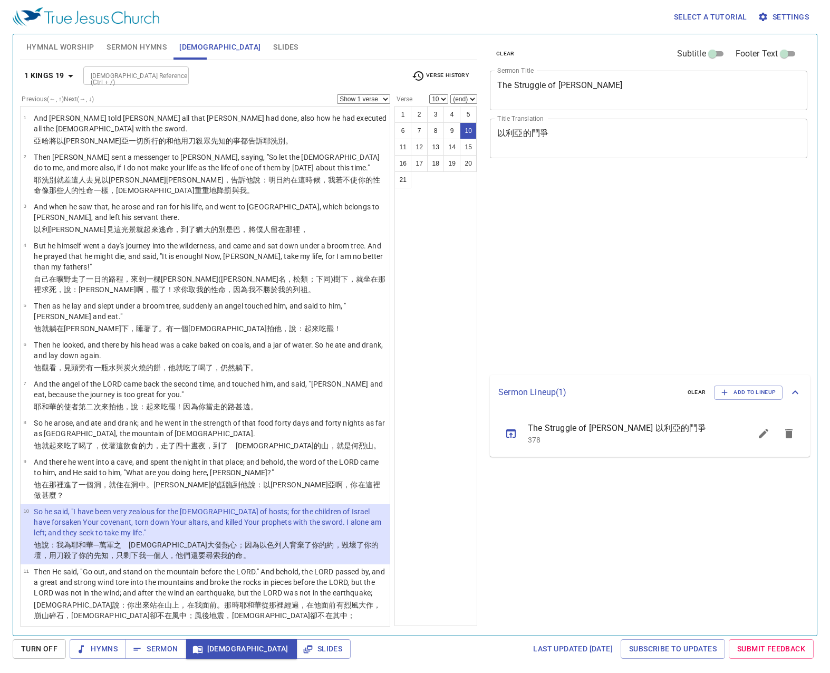
select select "10"
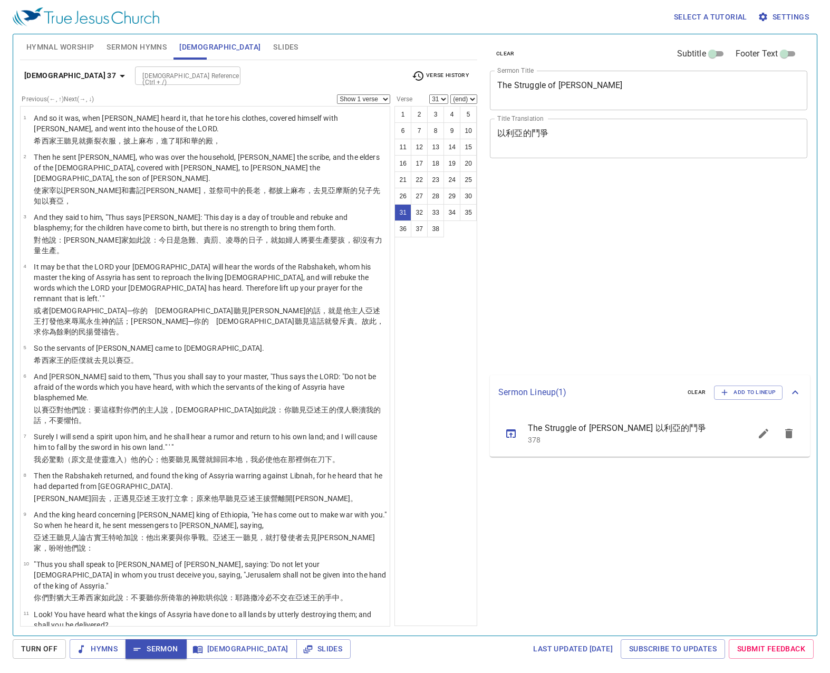
select select "31"
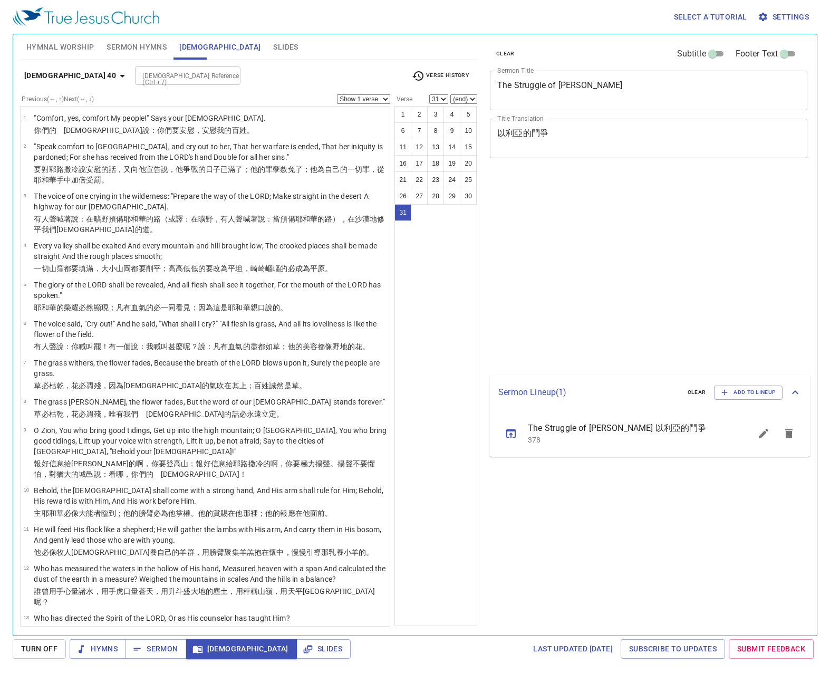
select select "31"
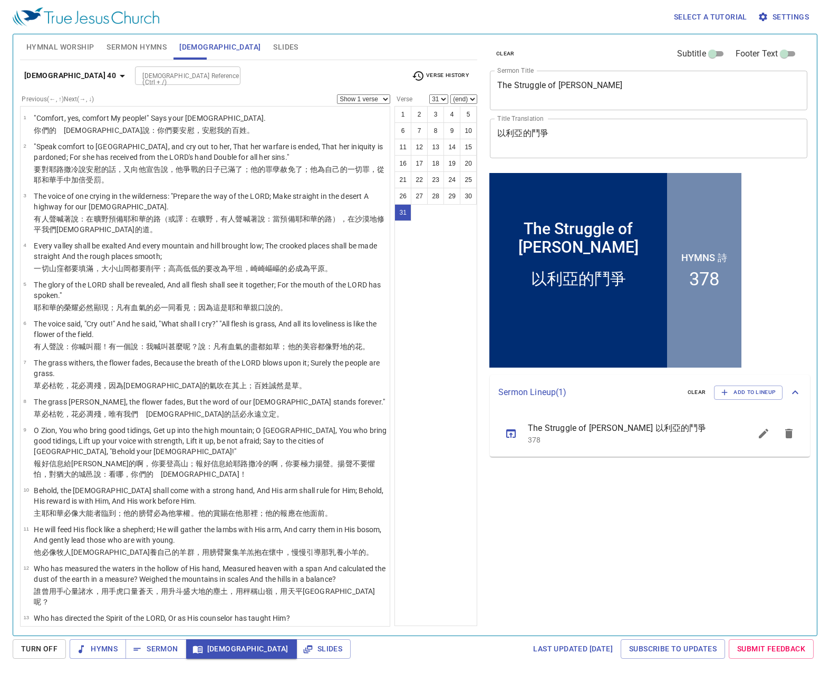
scroll to position [699, 0]
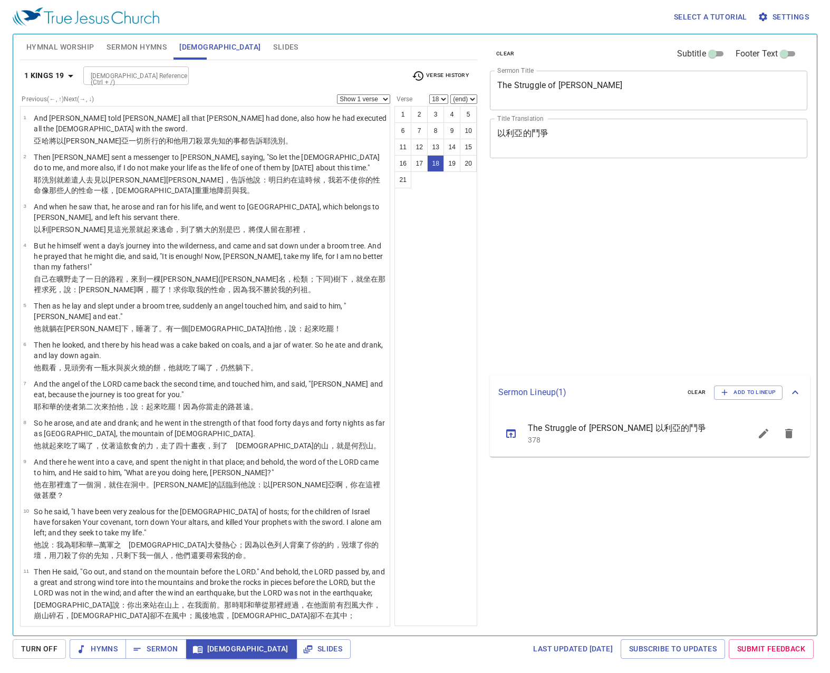
select select "18"
